Goal: Transaction & Acquisition: Book appointment/travel/reservation

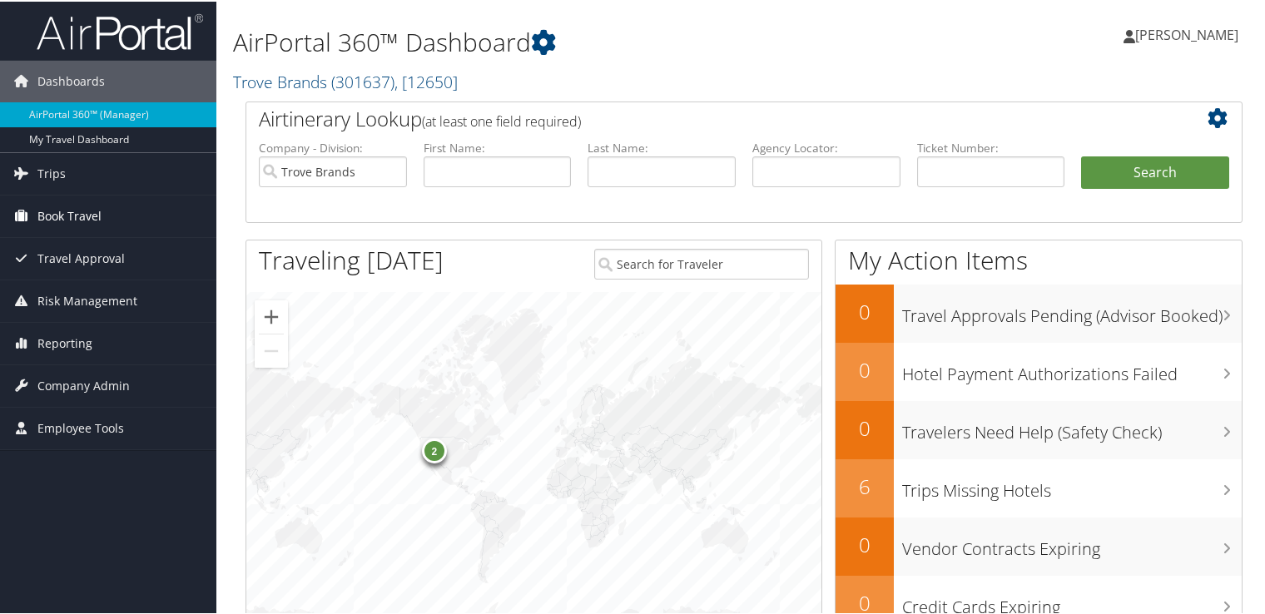
click at [99, 221] on span "Book Travel" at bounding box center [69, 215] width 64 height 42
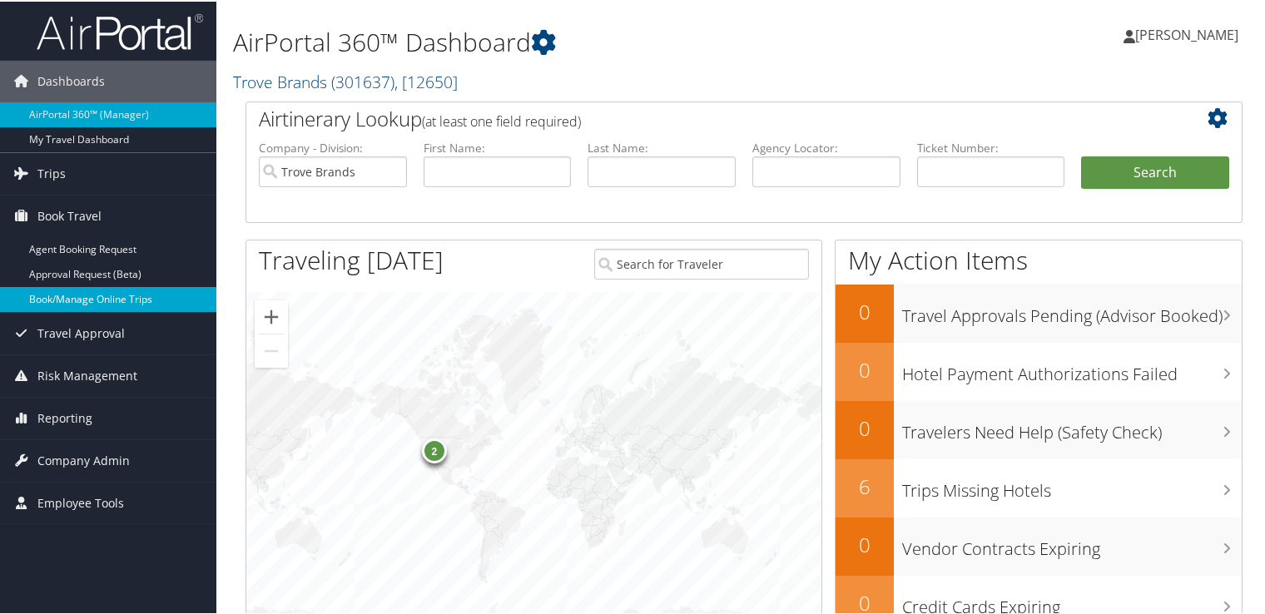
click at [109, 295] on link "Book/Manage Online Trips" at bounding box center [108, 297] width 216 height 25
